Goal: Check status: Check status

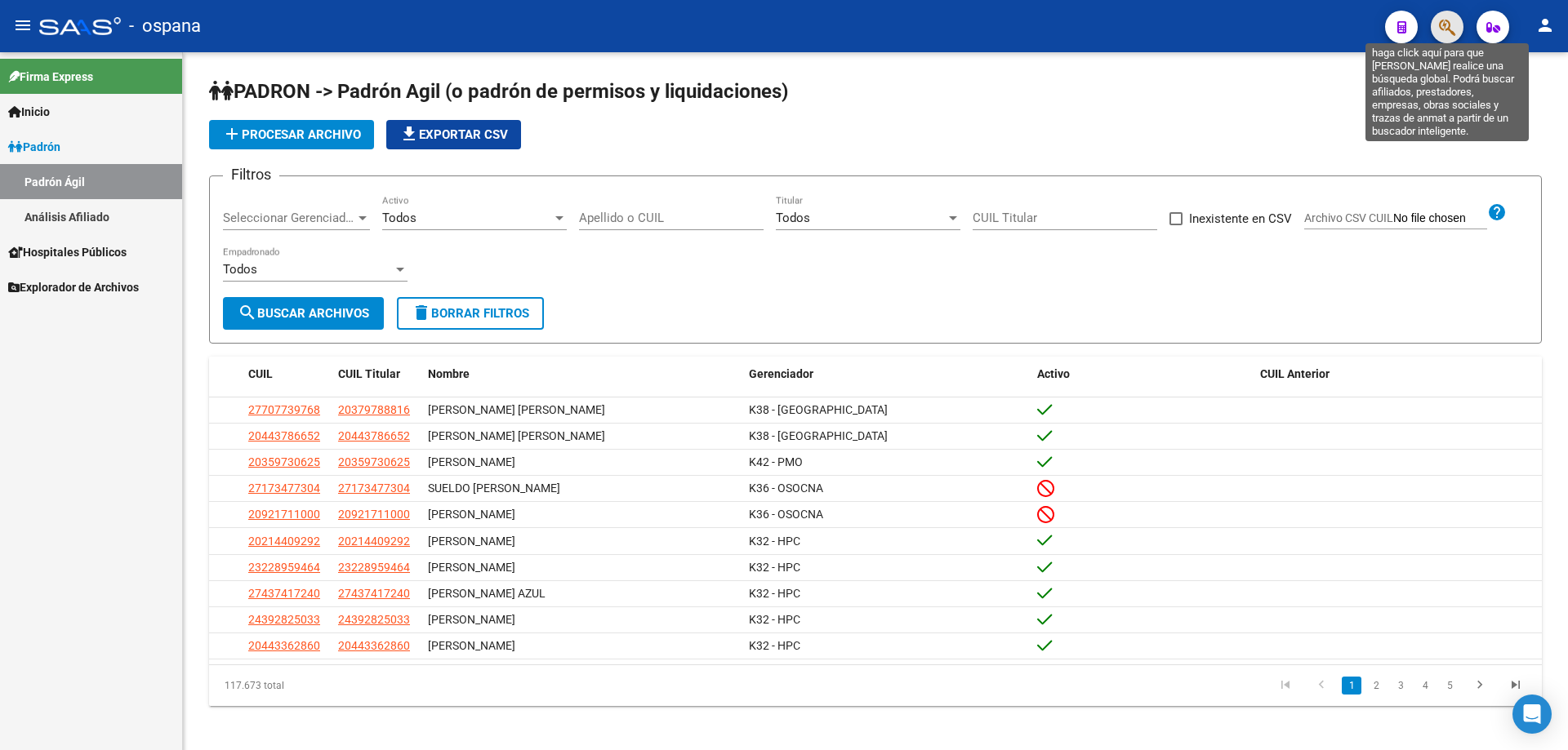
click at [1445, 35] on icon "button" at bounding box center [1447, 28] width 16 height 19
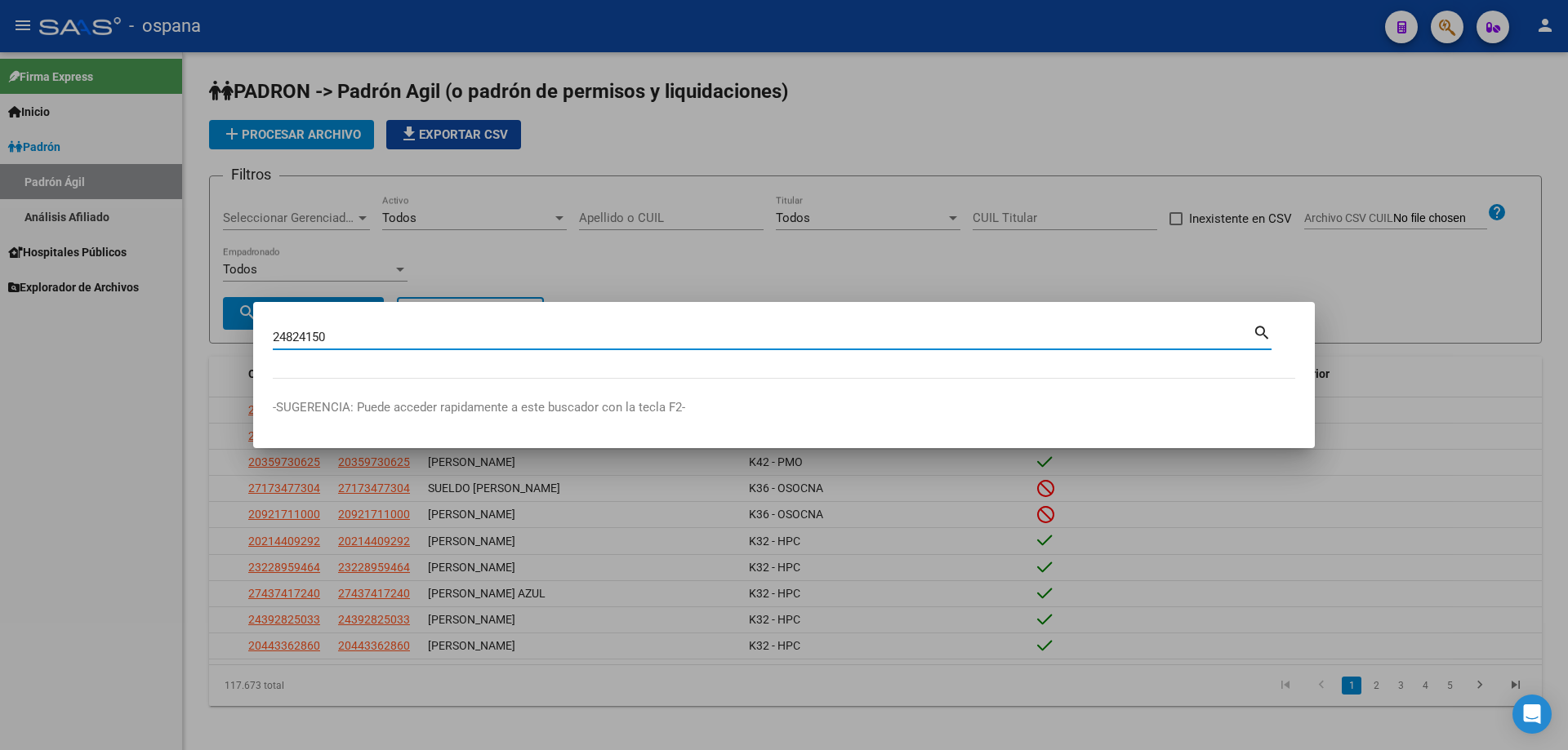
type input "24824150"
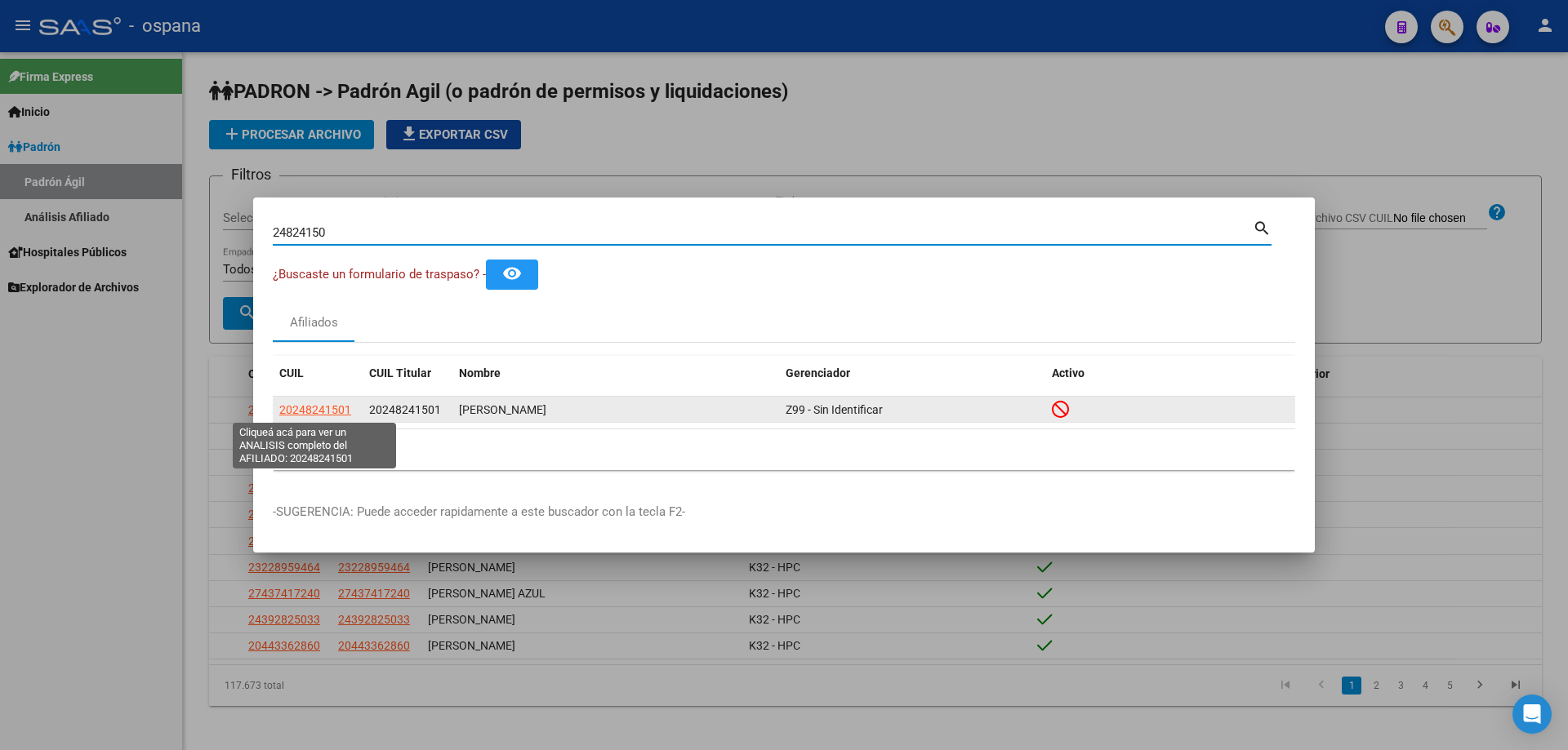
click at [341, 405] on span "20248241501" at bounding box center [315, 410] width 72 height 13
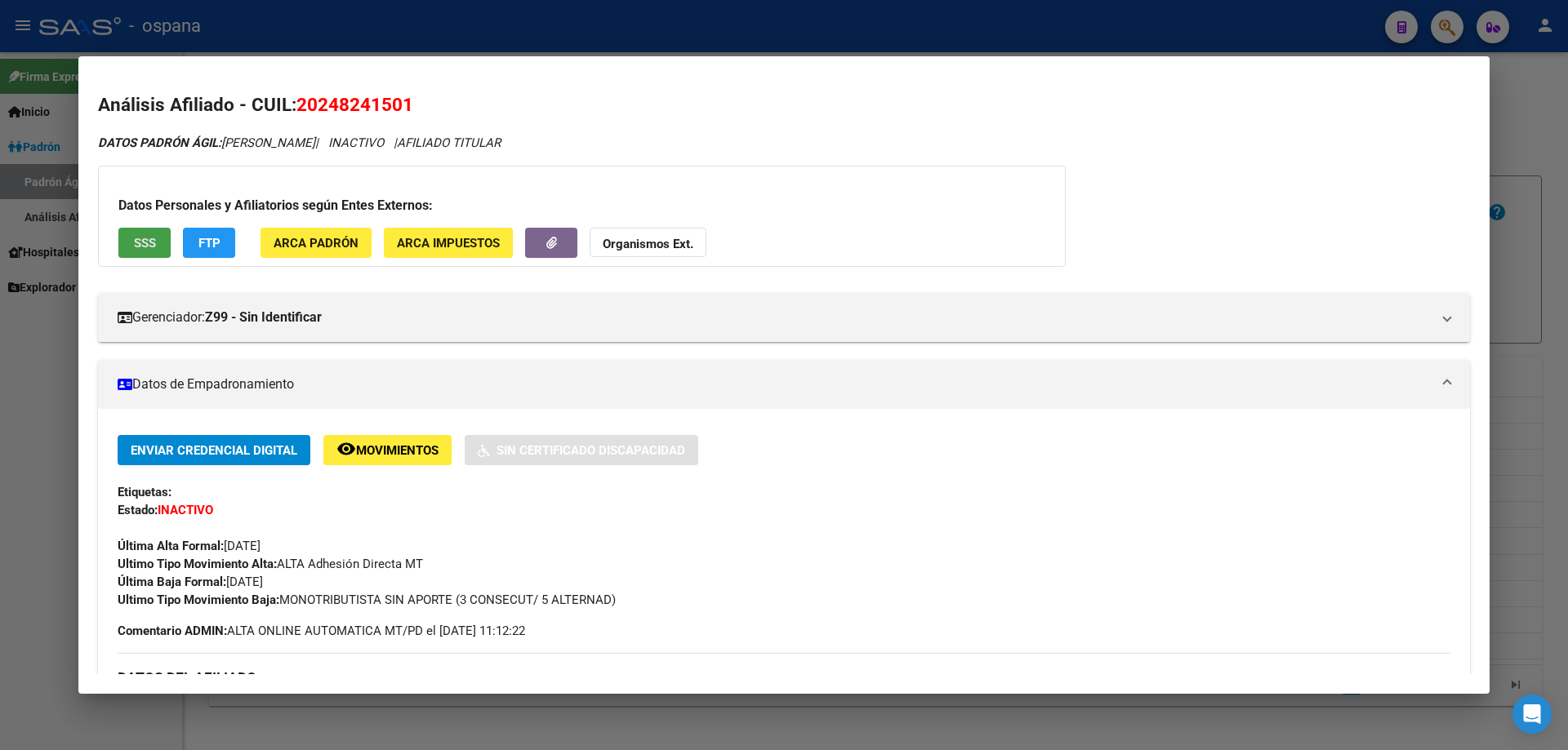
click at [149, 242] on span "SSS" at bounding box center [145, 243] width 22 height 14
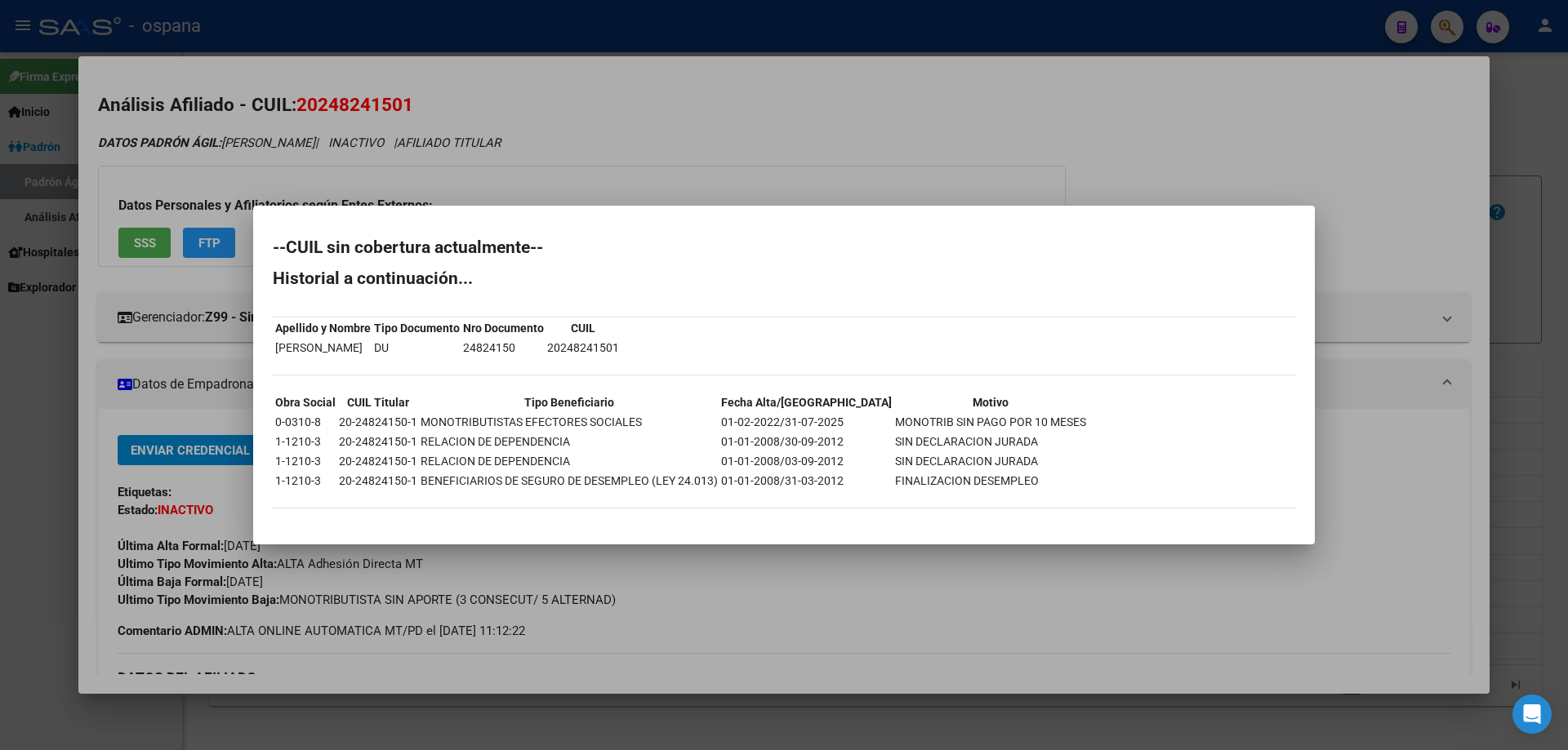
drag, startPoint x: 318, startPoint y: 422, endPoint x: 1047, endPoint y: 426, distance: 729.0
click at [1047, 426] on div "--CUIL sin cobertura actualmente-- Historial a continuación... Apellido y Nombr…" at bounding box center [784, 382] width 1023 height 286
click at [820, 381] on div "--CUIL sin cobertura actualmente-- Historial a continuación... Apellido y Nombr…" at bounding box center [784, 382] width 1023 height 286
click at [545, 343] on td "24824150" at bounding box center [504, 347] width 83 height 18
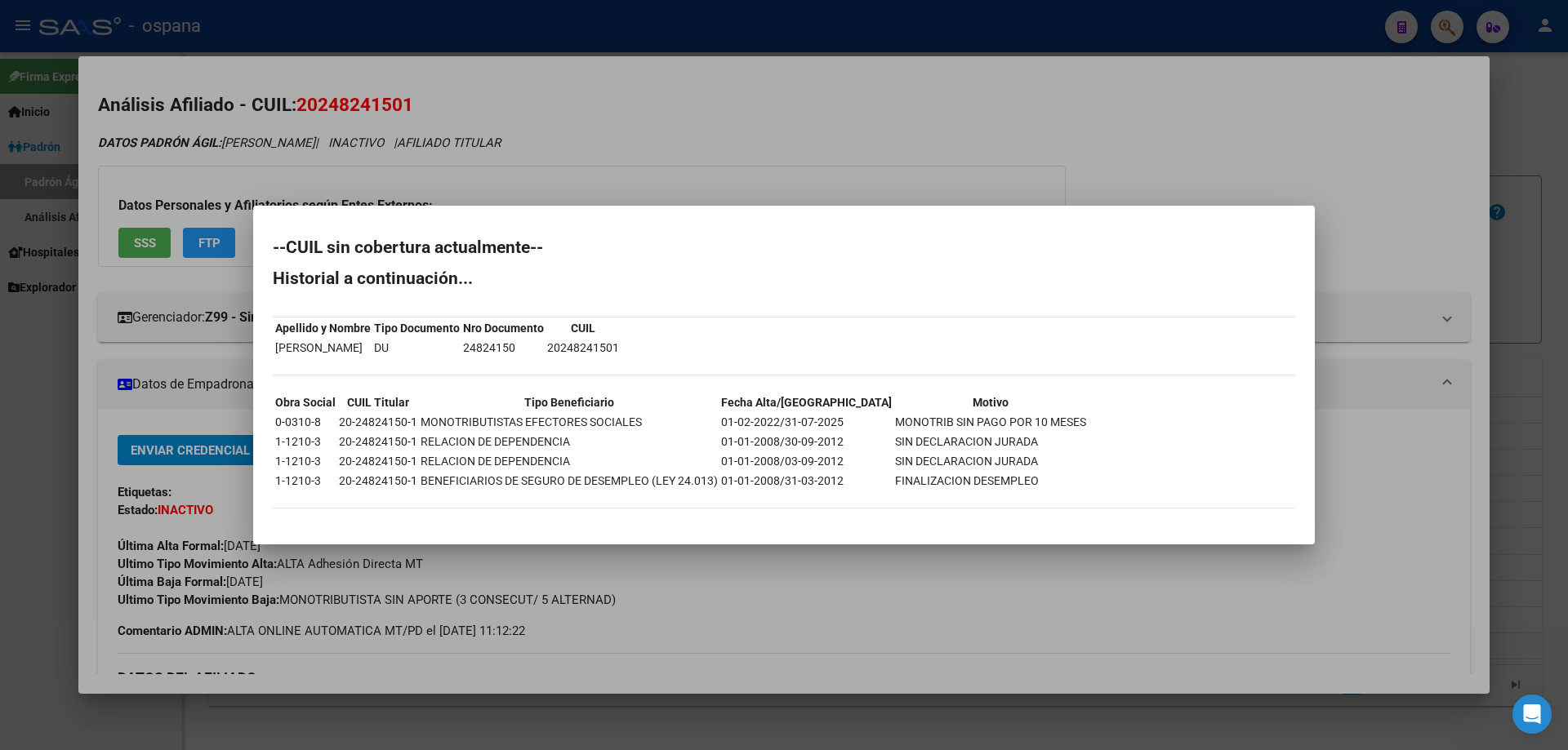
copy td "24824150"
click at [503, 366] on div "--CUIL sin cobertura actualmente-- Historial a continuación... Apellido y Nombr…" at bounding box center [784, 382] width 1023 height 286
drag, startPoint x: 315, startPoint y: 310, endPoint x: 474, endPoint y: 332, distance: 160.5
click at [474, 332] on div "--CUIL sin cobertura actualmente-- Historial a continuación... Apellido y Nombr…" at bounding box center [784, 382] width 1023 height 286
click at [540, 343] on td "24824150" at bounding box center [504, 347] width 83 height 18
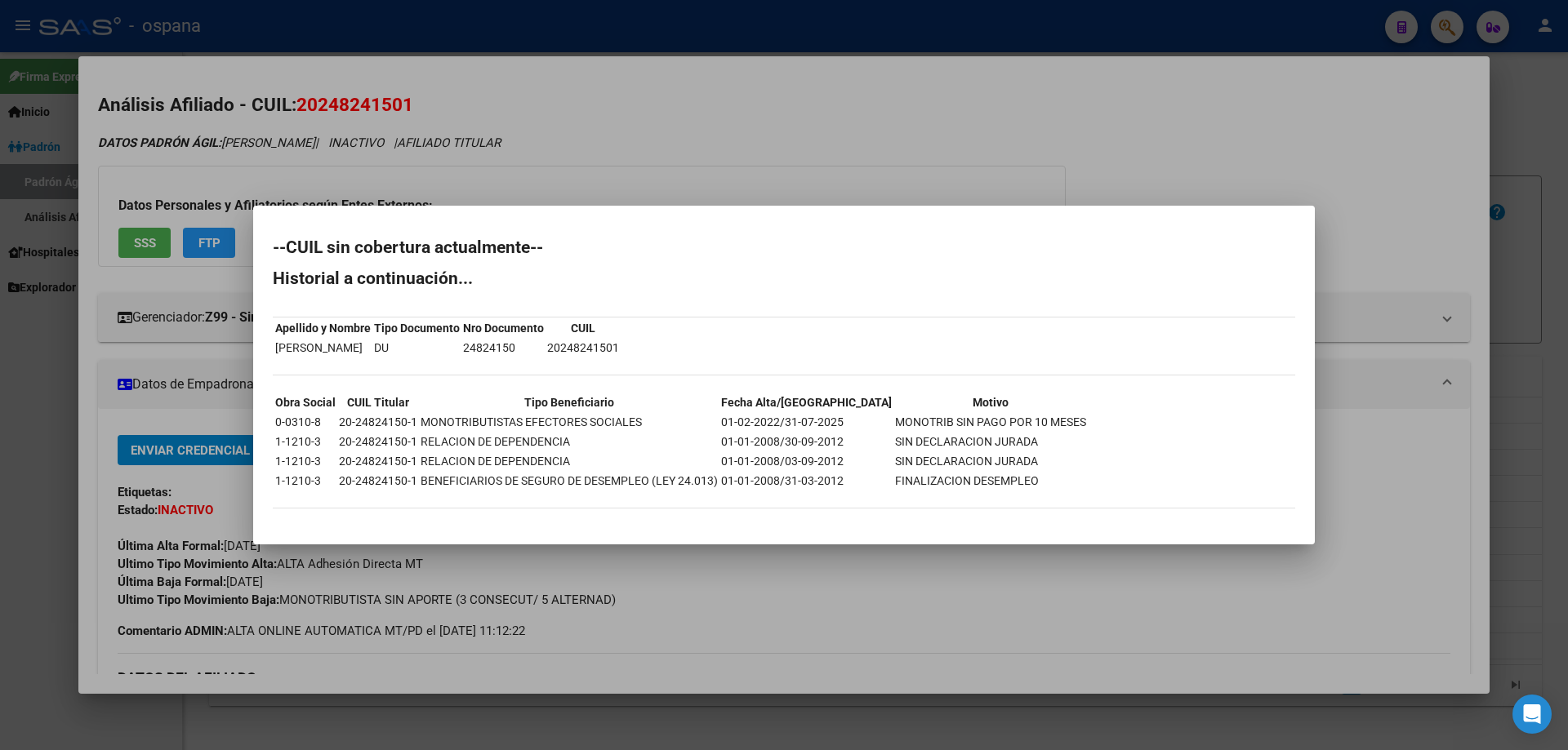
drag, startPoint x: 269, startPoint y: 340, endPoint x: 481, endPoint y: 360, distance: 212.9
click at [481, 360] on mat-dialog-content "--CUIL sin cobertura actualmente-- Historial a continuación... Apellido y Nombr…" at bounding box center [784, 375] width 1062 height 299
click at [400, 359] on div "--CUIL sin cobertura actualmente-- Historial a continuación... Apellido y Nombr…" at bounding box center [784, 382] width 1023 height 286
click at [703, 104] on div at bounding box center [784, 375] width 1568 height 750
